Goal: Complete application form

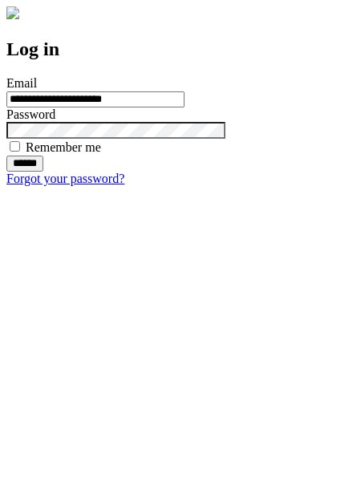
type input "**********"
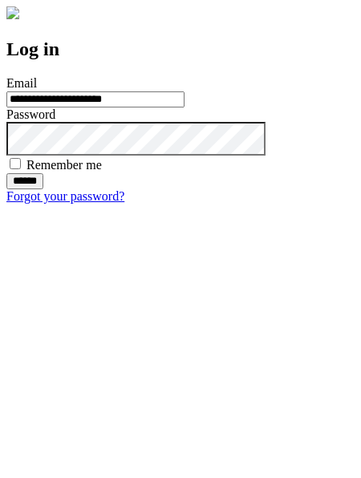
click at [43, 189] on input "******" at bounding box center [24, 181] width 37 height 16
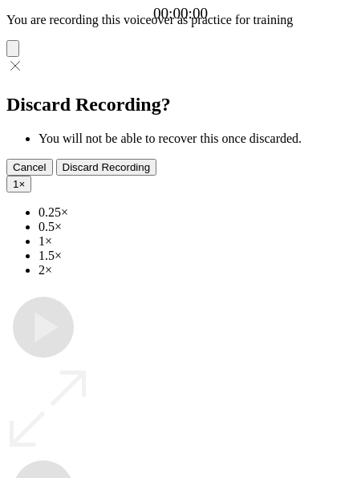
type input "**********"
